Goal: Transaction & Acquisition: Purchase product/service

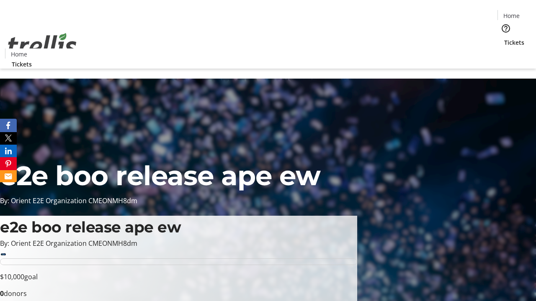
click at [504, 38] on span "Tickets" at bounding box center [514, 42] width 20 height 9
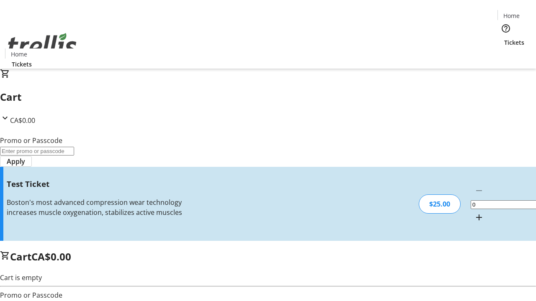
click at [474, 213] on mat-icon "Increment by one" at bounding box center [479, 218] width 10 height 10
type input "1"
